Goal: Information Seeking & Learning: Learn about a topic

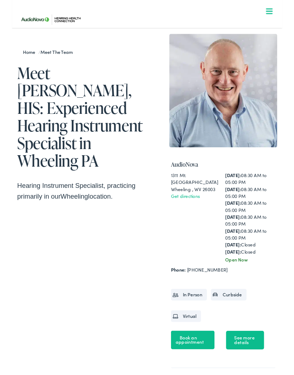
scroll to position [18, 0]
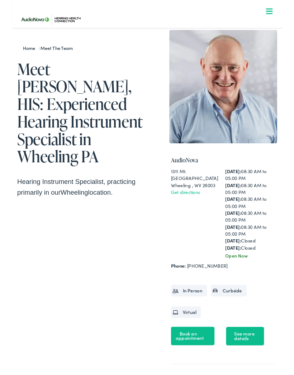
click at [292, 293] on div "Home / Meet the Team Meet [PERSON_NAME], HIS: Experienced Hearing Instrument Sp…" at bounding box center [147, 218] width 294 height 420
click at [259, 364] on link "See more details" at bounding box center [253, 365] width 41 height 20
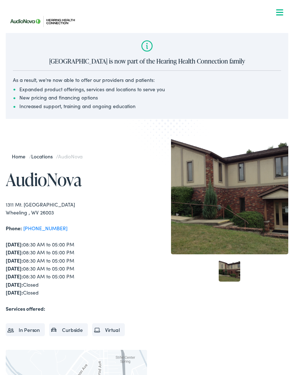
click at [82, 99] on li "New pricing and financing options" at bounding box center [147, 98] width 268 height 8
click at [76, 103] on li "Increased support, training and ongoing education" at bounding box center [147, 106] width 268 height 8
click at [73, 102] on ul "Expanded product offerings, services and locations to serve you New pricing and…" at bounding box center [147, 97] width 268 height 25
click at [71, 113] on div "Valley Hearing Center is now part of the Hearing Health Connection family As a …" at bounding box center [147, 76] width 283 height 86
click at [84, 135] on div "Home / Locations / AudioNova AudioNova To navigate the map with touch gestures …" at bounding box center [147, 348] width 294 height 473
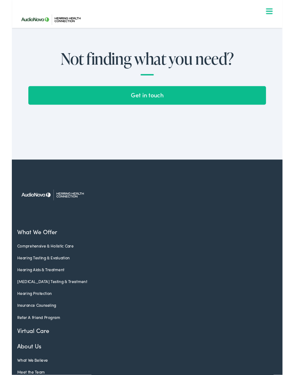
scroll to position [1782, 0]
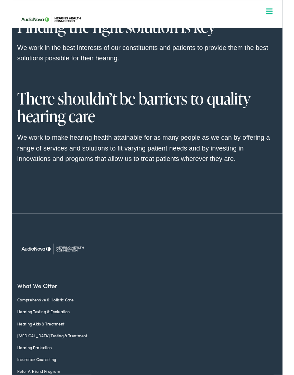
scroll to position [618, 0]
click at [57, 341] on link "Hearing Testing & Evaluation" at bounding box center [142, 338] width 272 height 6
click at [53, 335] on link "Hearing Testing & Evaluation" at bounding box center [142, 338] width 272 height 6
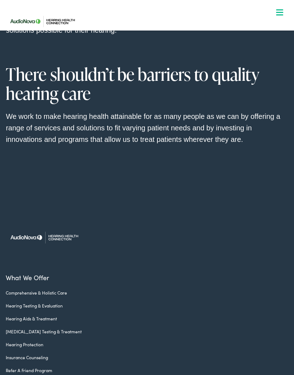
click at [55, 309] on link "Hearing Testing & Evaluation" at bounding box center [142, 305] width 272 height 6
click at [59, 309] on link "Hearing Testing & Evaluation" at bounding box center [142, 305] width 272 height 6
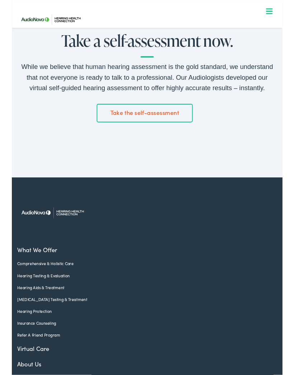
scroll to position [1081, 0]
click at [60, 322] on link "[MEDICAL_DATA] Testing & Treatment" at bounding box center [142, 325] width 272 height 6
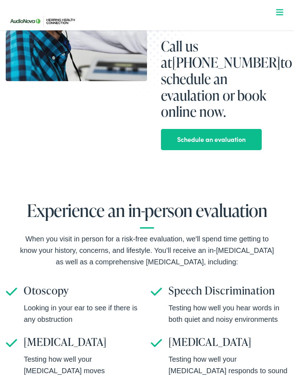
scroll to position [168, 0]
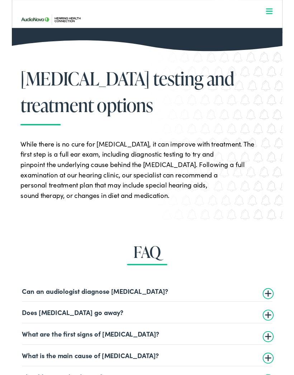
scroll to position [1085, 0]
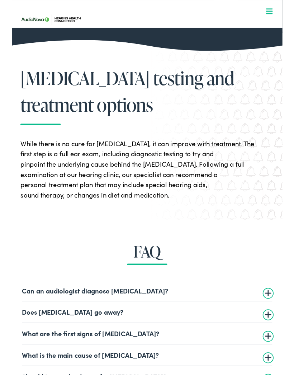
click at [132, 316] on summary "Can an audiologist diagnose [MEDICAL_DATA]?" at bounding box center [147, 315] width 272 height 9
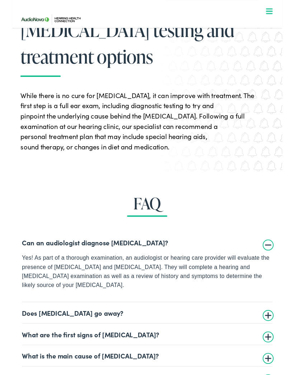
scroll to position [1138, 0]
click at [154, 358] on summary "What are the first signs of [MEDICAL_DATA]?" at bounding box center [147, 362] width 272 height 9
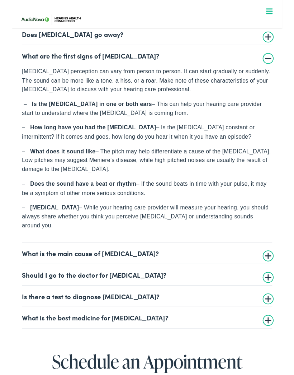
scroll to position [1387, 0]
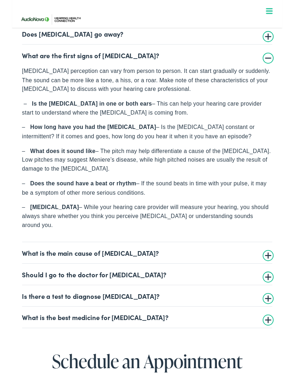
click at [132, 321] on summary "Is there a test to diagnose [MEDICAL_DATA]?" at bounding box center [147, 321] width 272 height 9
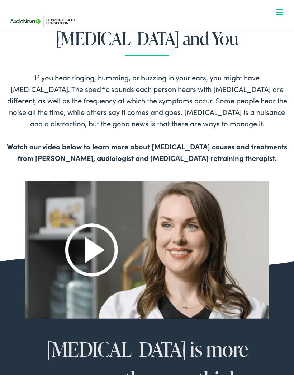
scroll to position [200, 0]
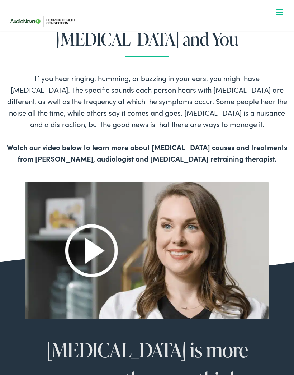
click at [109, 253] on img at bounding box center [147, 250] width 244 height 137
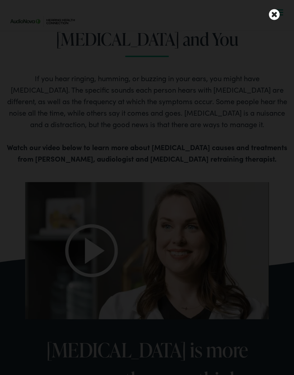
click at [279, 12] on icon at bounding box center [274, 14] width 11 height 13
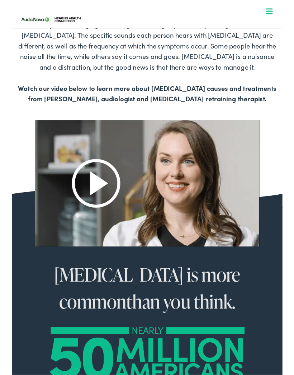
scroll to position [284, 0]
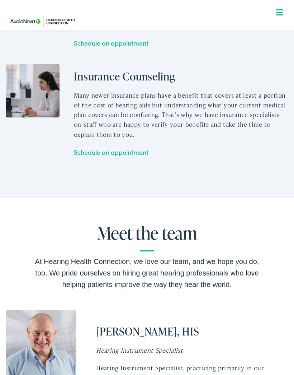
scroll to position [1218, 0]
